Goal: Find specific page/section: Find specific page/section

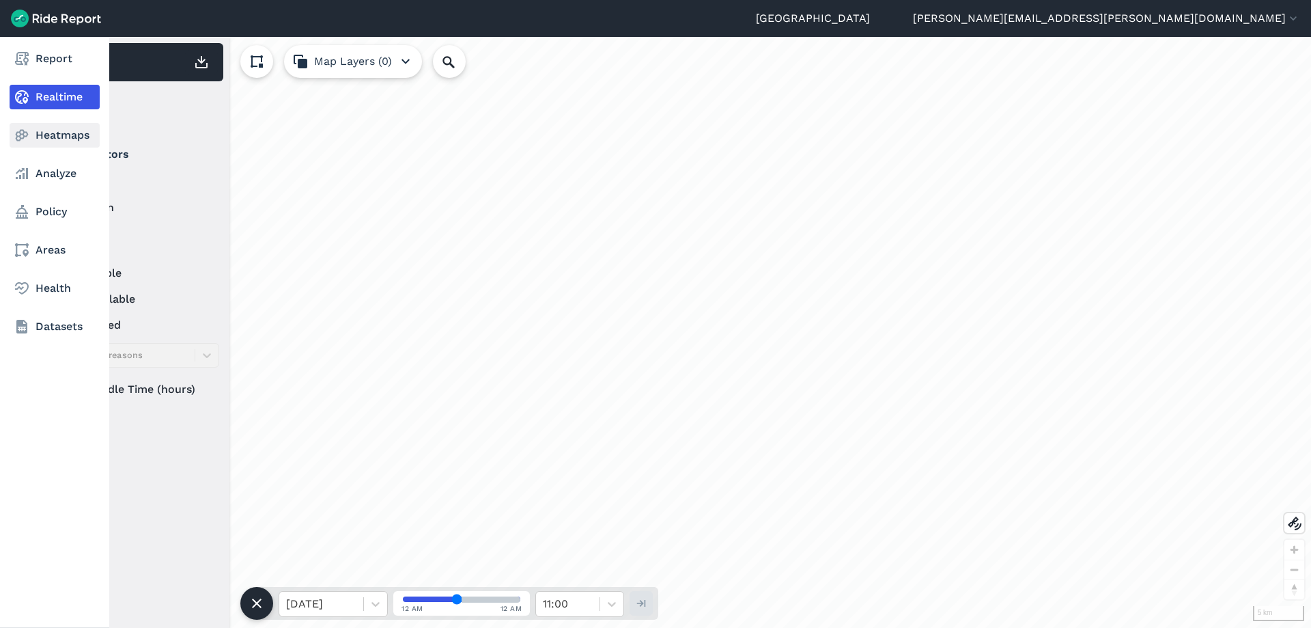
click at [20, 134] on use at bounding box center [22, 136] width 13 height 12
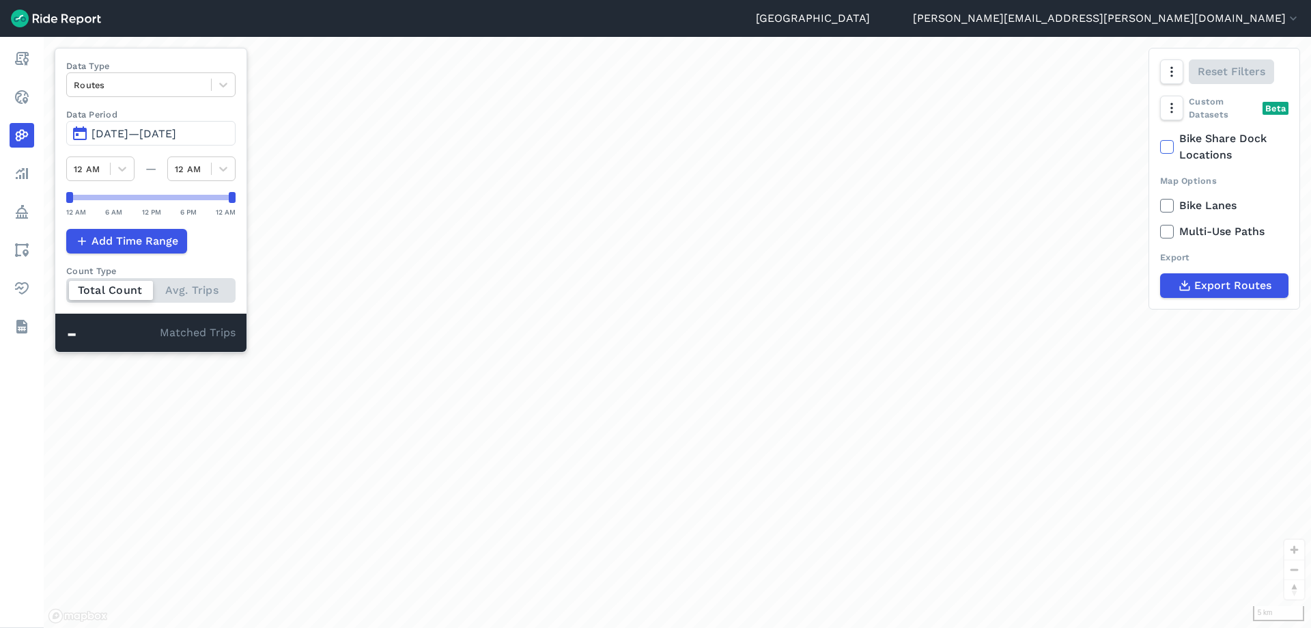
click at [140, 128] on span "[DATE]—[DATE]" at bounding box center [134, 133] width 85 height 13
click at [139, 128] on span "[DATE]—[DATE]" at bounding box center [134, 133] width 85 height 13
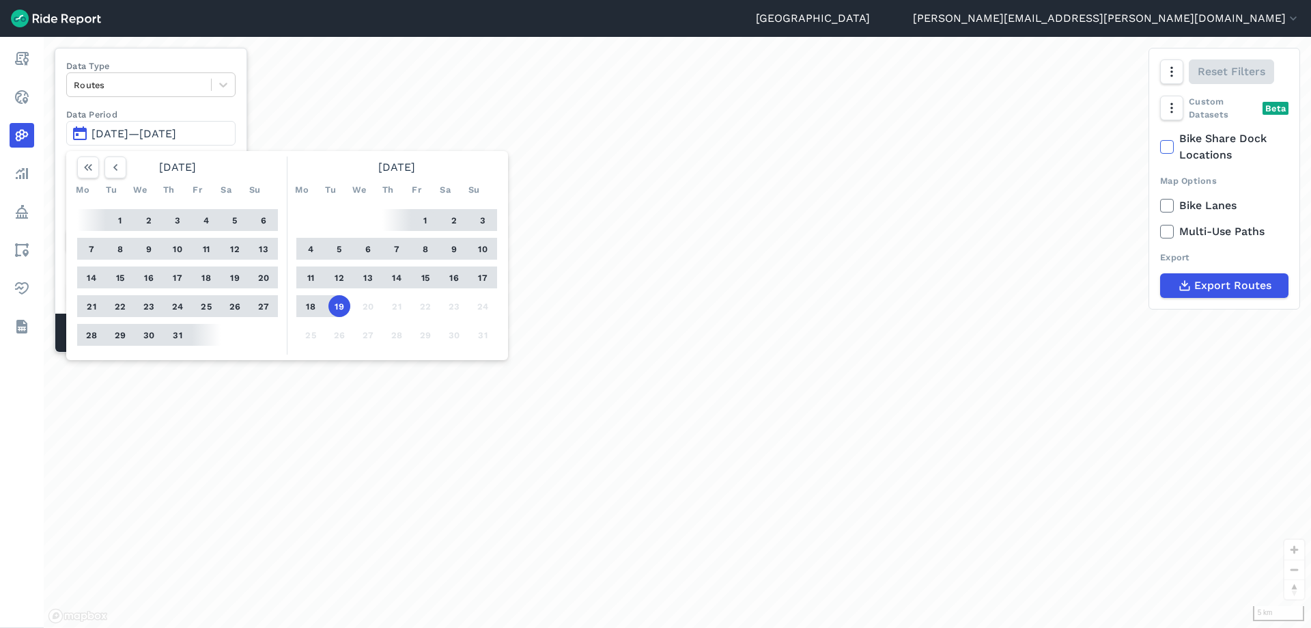
click at [421, 223] on button "1" at bounding box center [426, 220] width 22 height 22
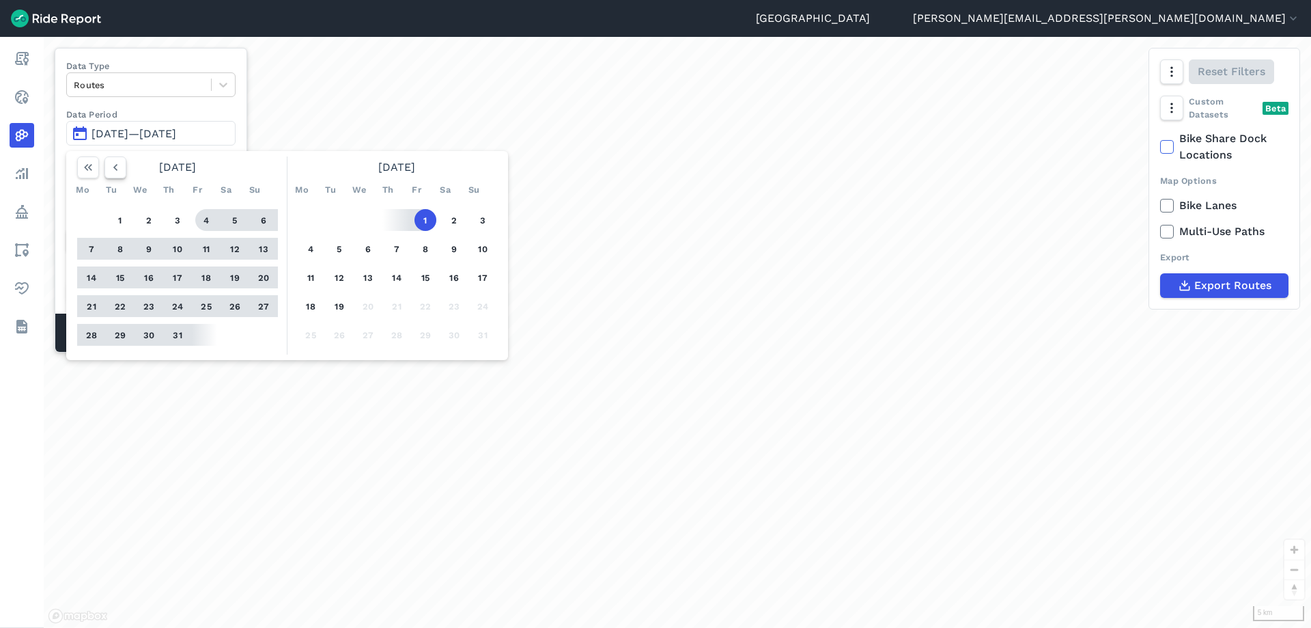
click at [119, 172] on icon "button" at bounding box center [116, 167] width 14 height 14
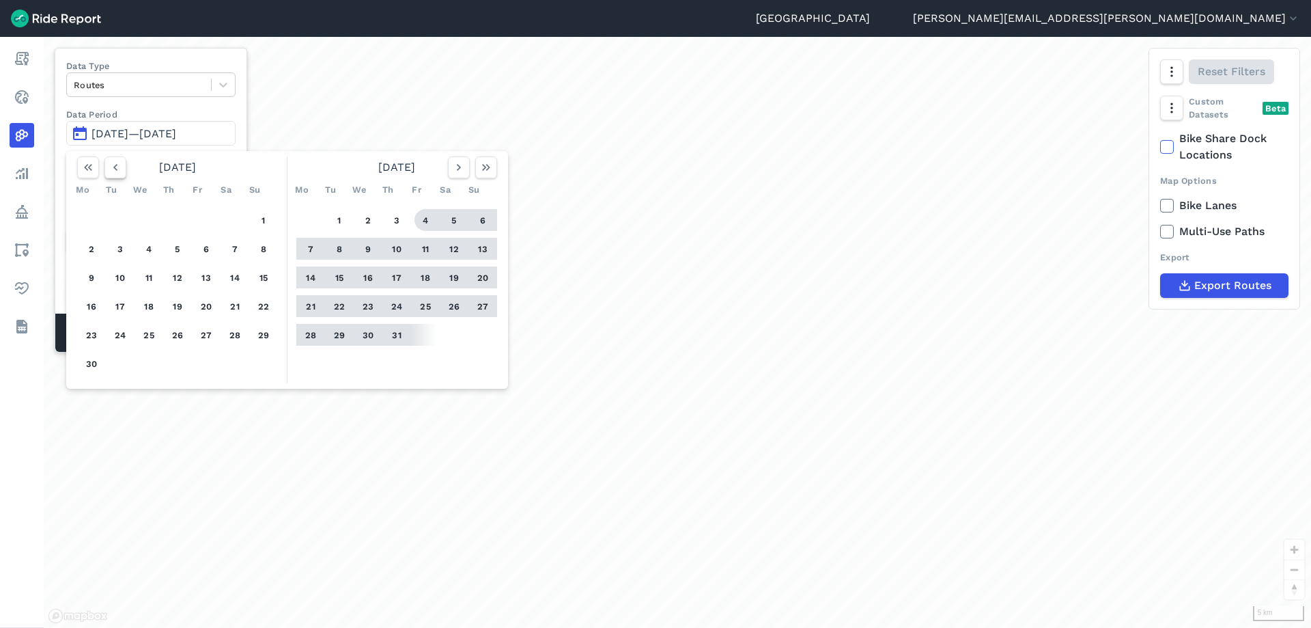
click at [115, 175] on button "button" at bounding box center [115, 167] width 22 height 22
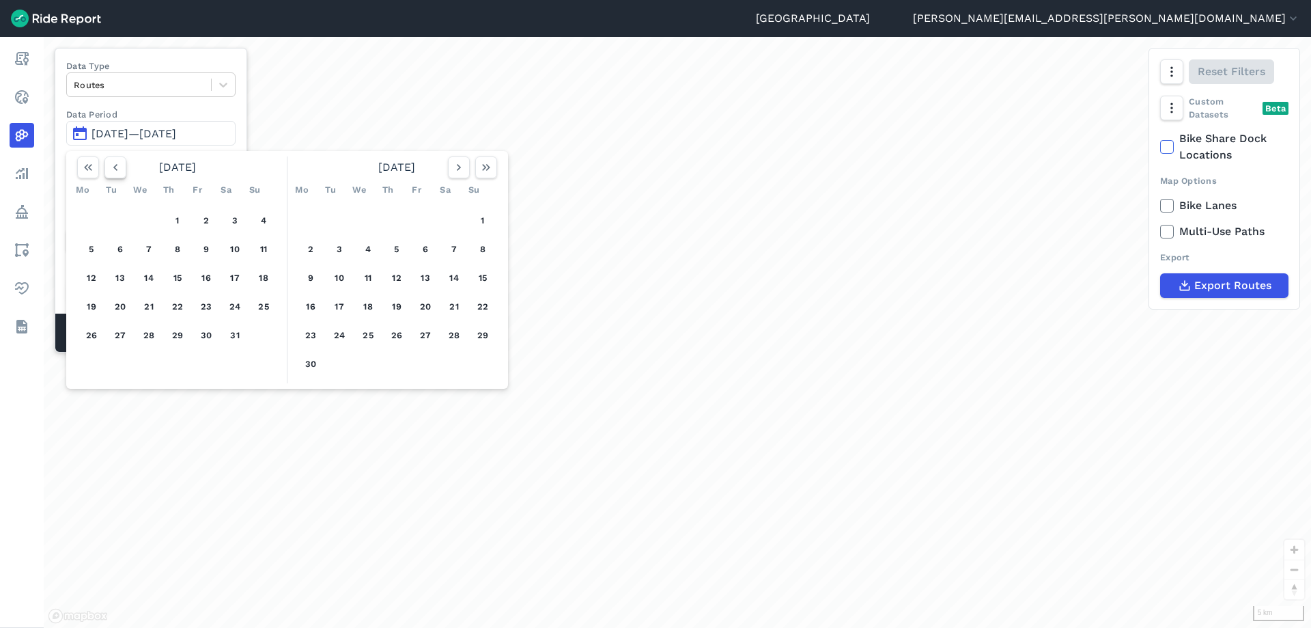
click at [115, 175] on button "button" at bounding box center [115, 167] width 22 height 22
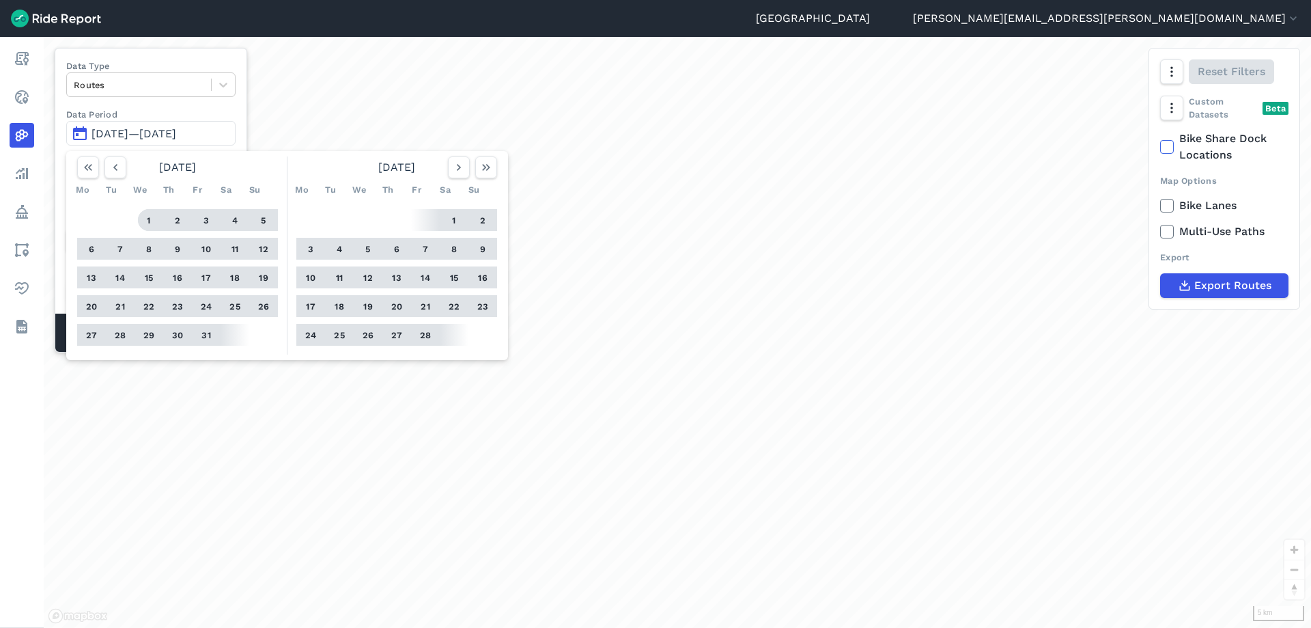
click at [154, 219] on button "1" at bounding box center [149, 220] width 22 height 22
